Goal: Information Seeking & Learning: Learn about a topic

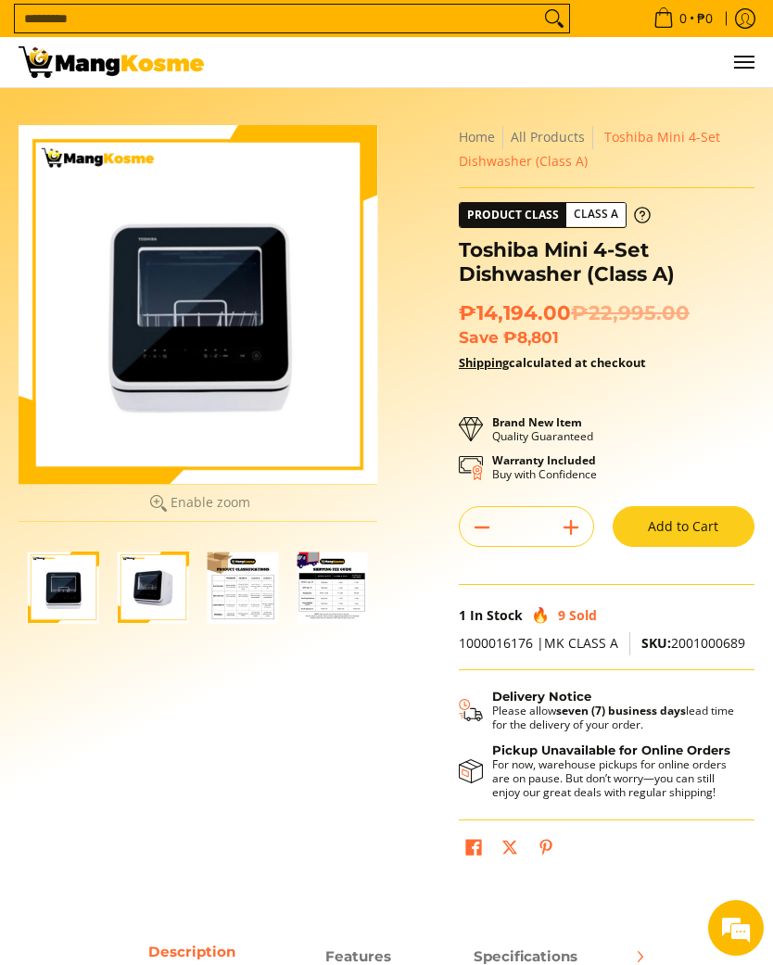
click at [112, 62] on img at bounding box center [111, 62] width 185 height 32
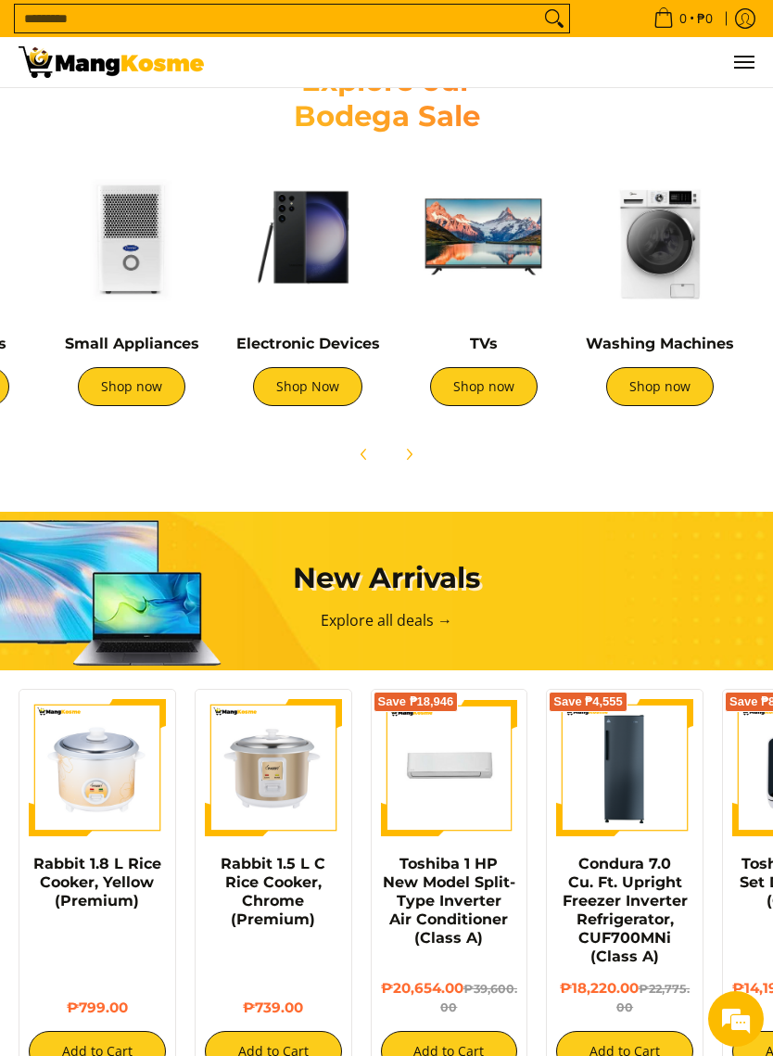
scroll to position [0, 314]
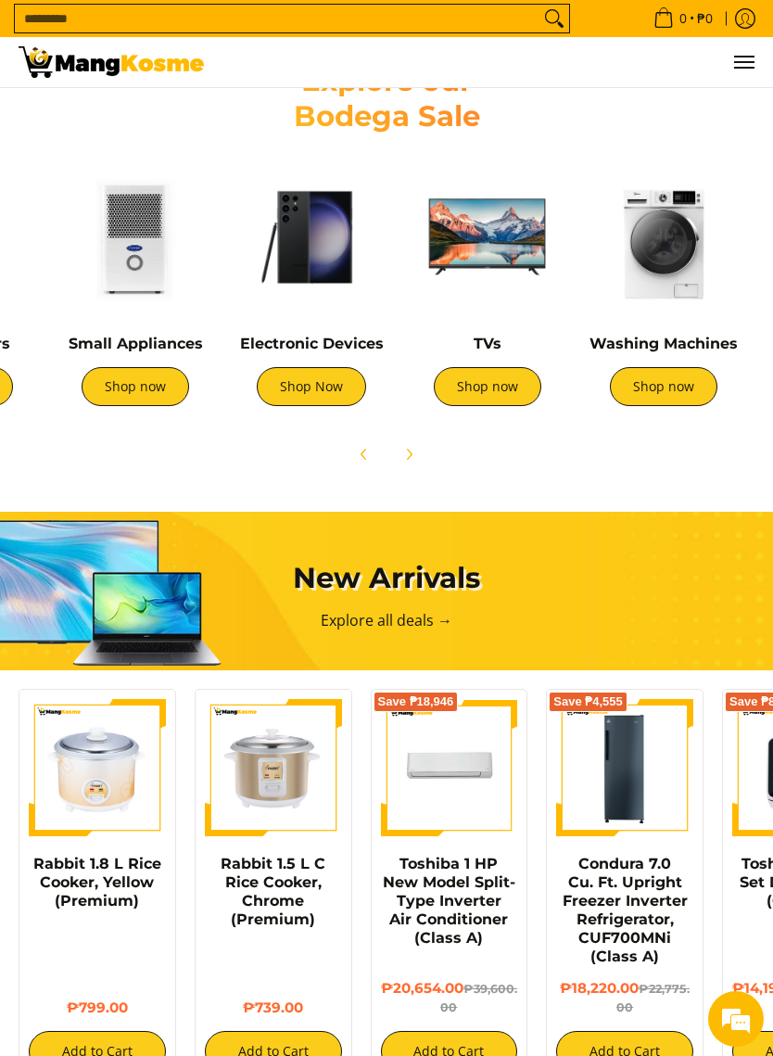
click at [134, 387] on link "Shop now" at bounding box center [136, 386] width 108 height 39
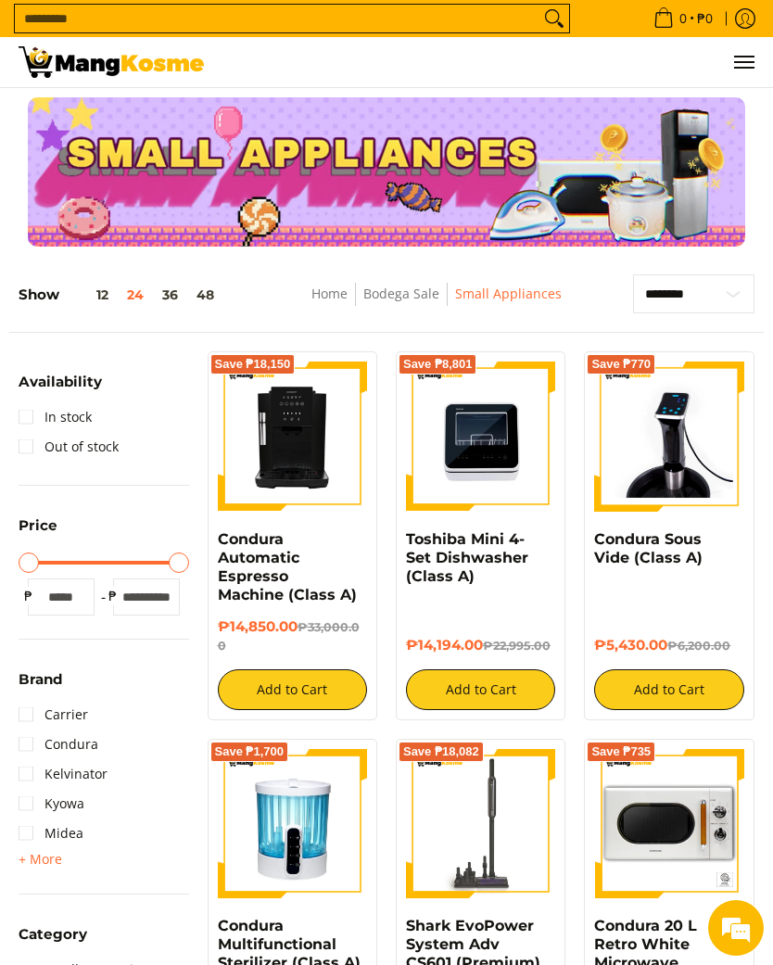
click at [690, 552] on link "Condura Sous Vide (Class A)" at bounding box center [648, 548] width 108 height 36
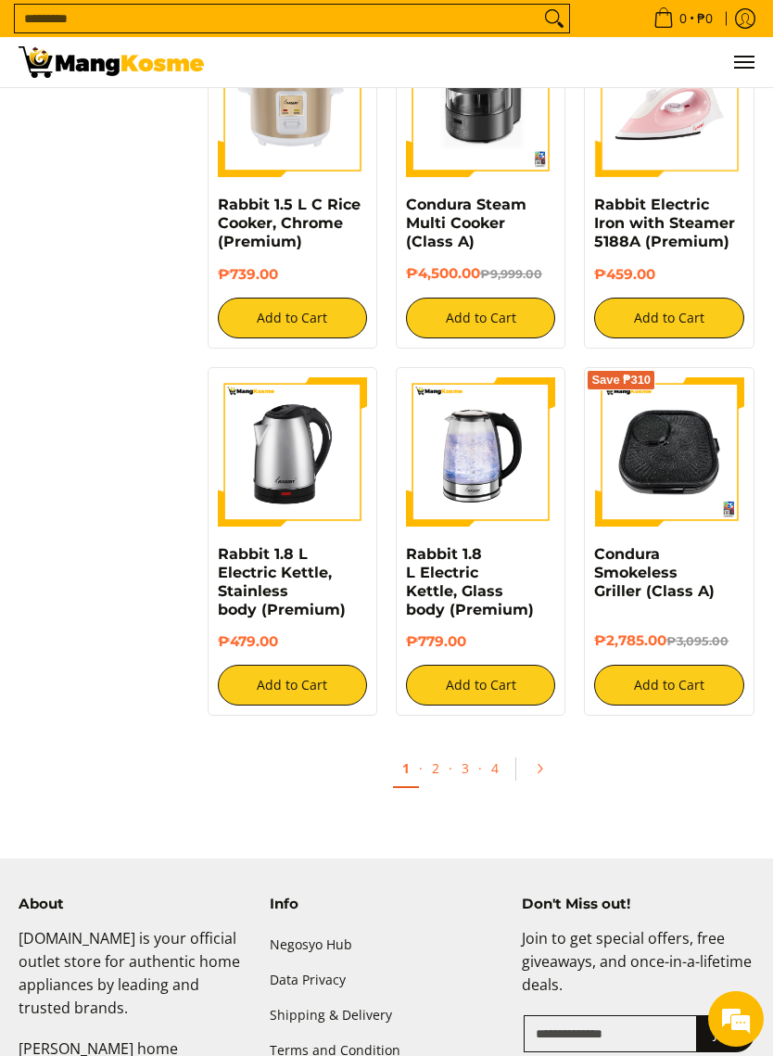
scroll to position [2580, 0]
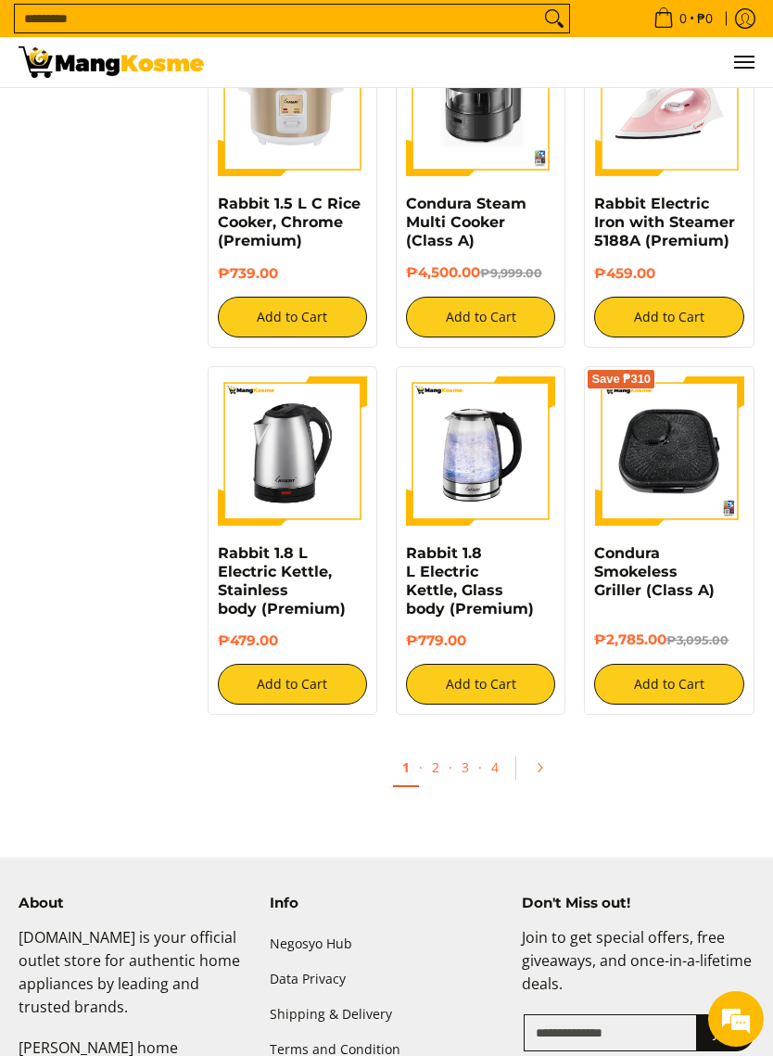
click at [550, 752] on link "Pagination" at bounding box center [546, 768] width 44 height 32
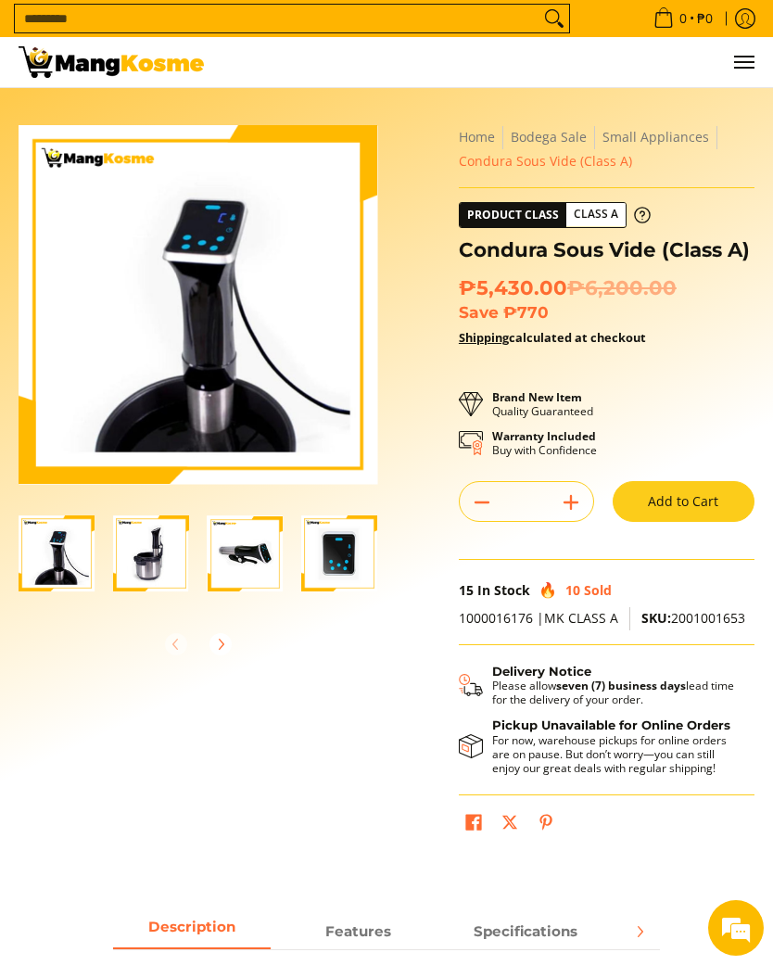
click at [157, 552] on img "Condura Sous Vide (Class A)-2" at bounding box center [151, 553] width 76 height 76
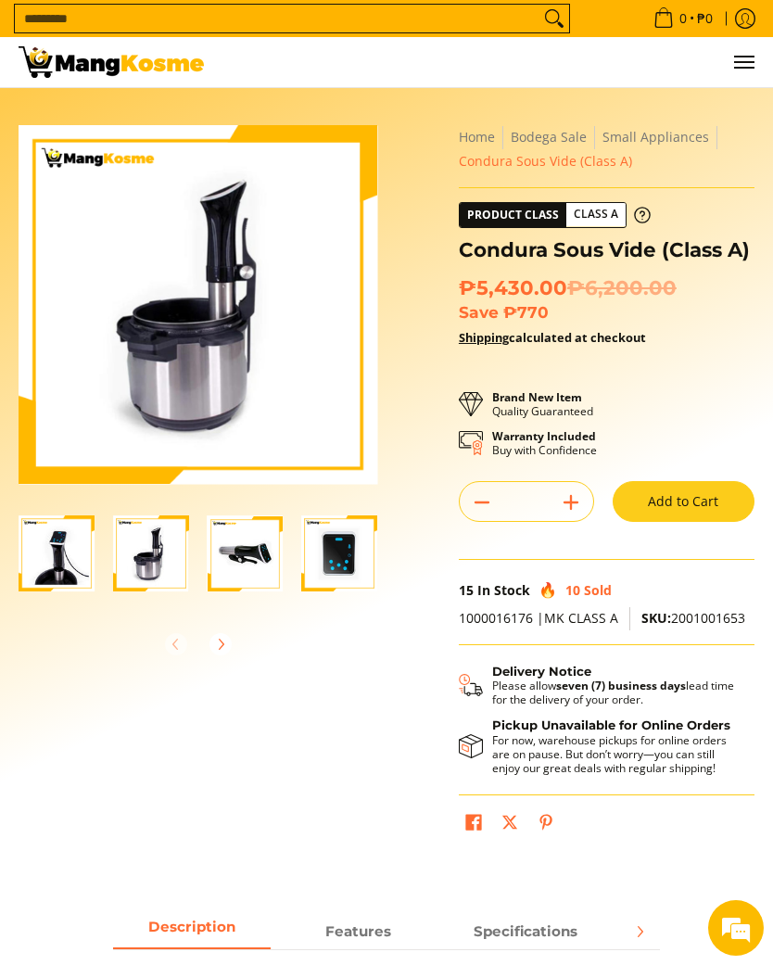
click at [220, 632] on button "Next" at bounding box center [220, 644] width 41 height 41
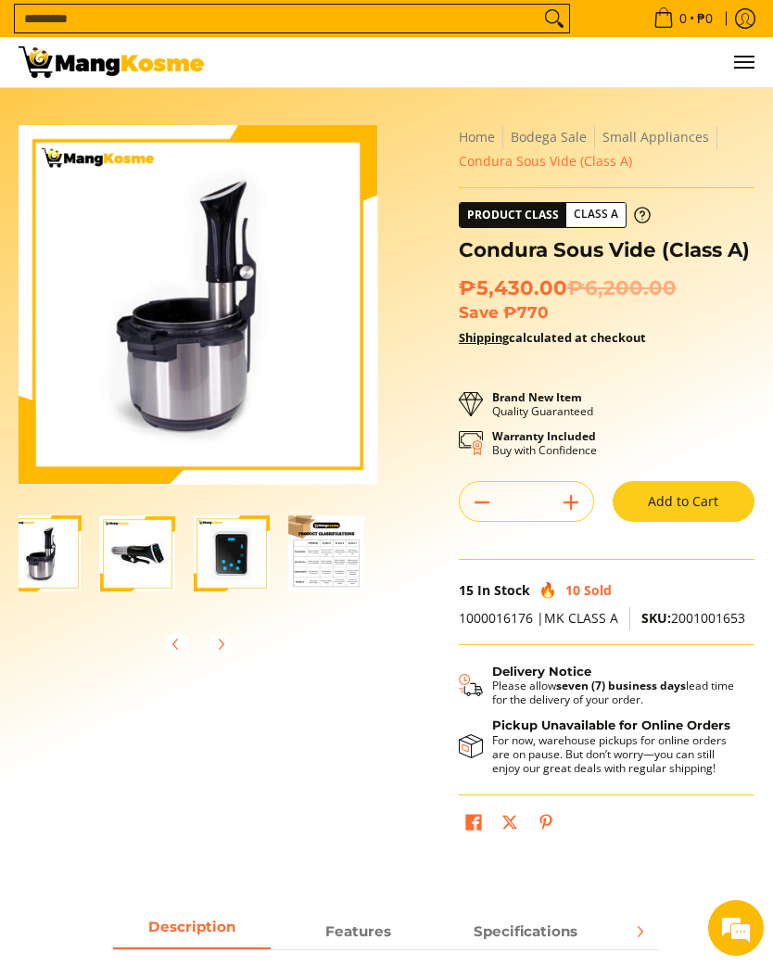
scroll to position [0, 189]
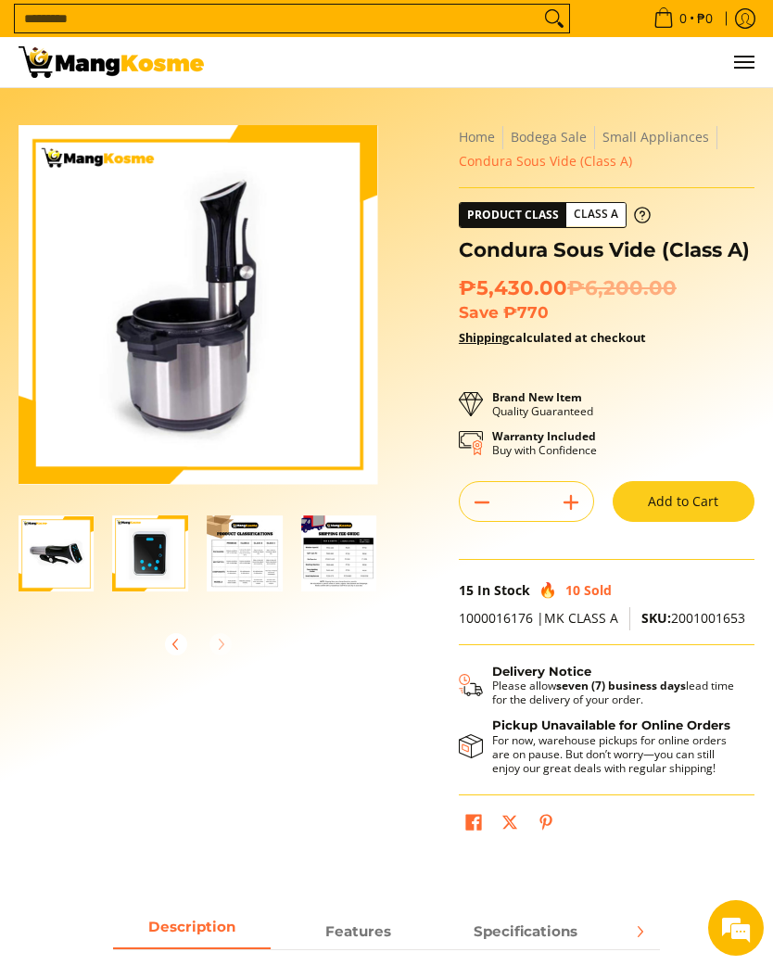
click at [145, 567] on img "Condura Sous Vide (Class A)-4" at bounding box center [150, 553] width 76 height 76
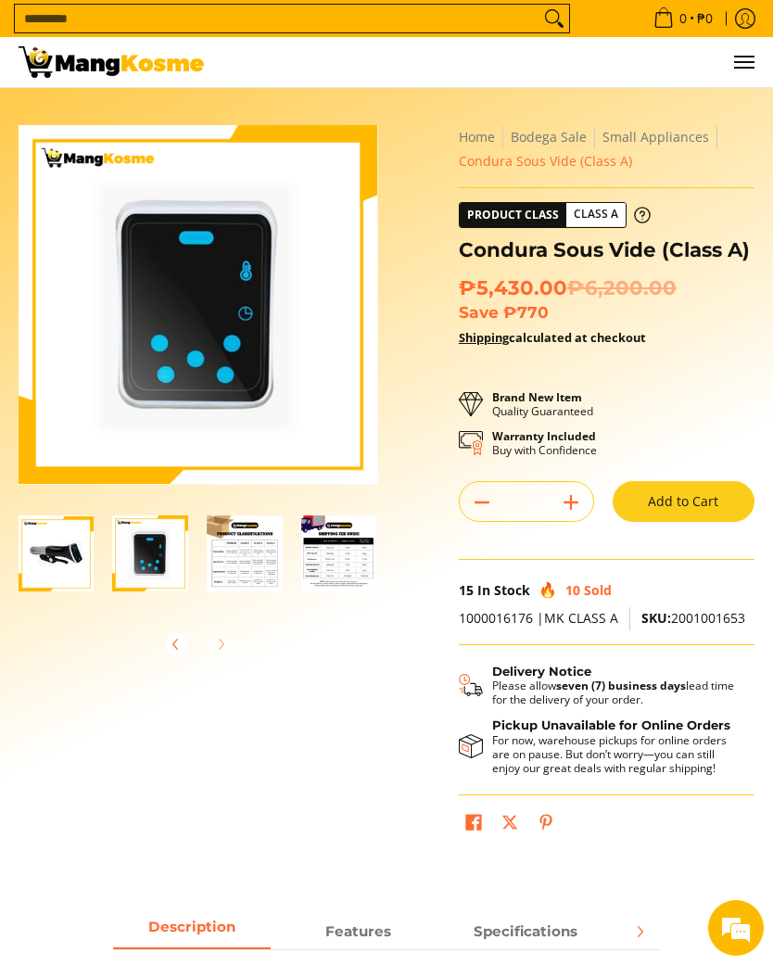
click at [71, 558] on img "Condura Sous Vide (Class A)-3" at bounding box center [57, 553] width 76 height 76
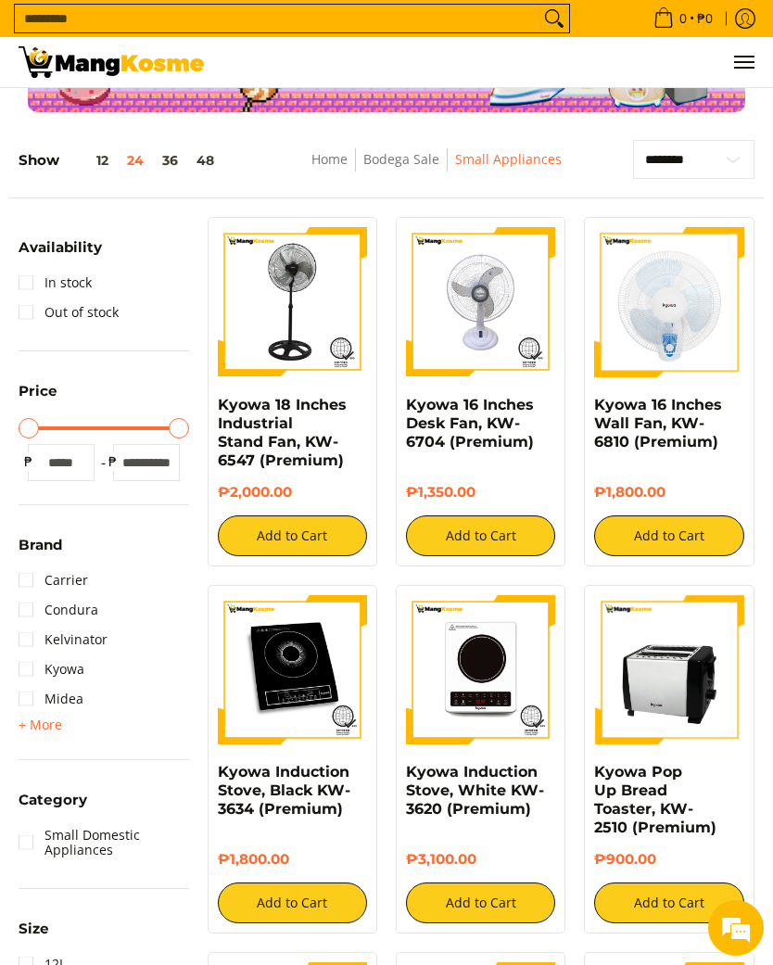
scroll to position [52, 0]
